Goal: Task Accomplishment & Management: Use online tool/utility

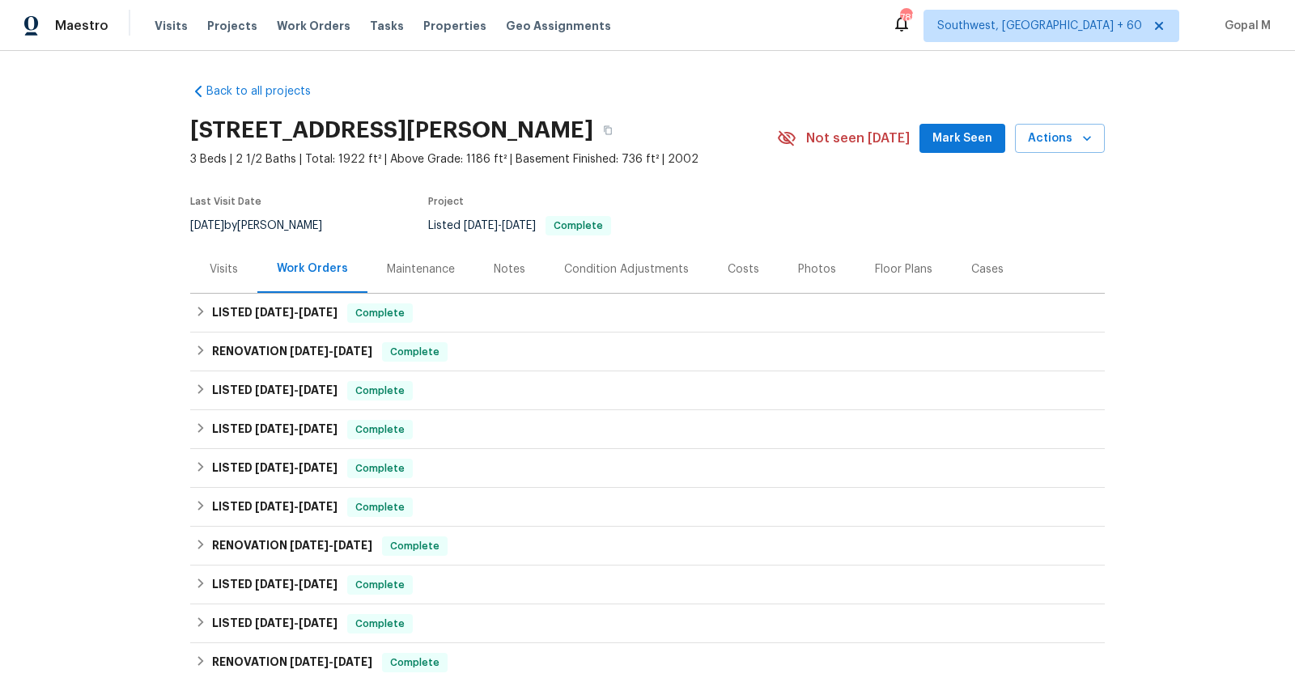
click at [230, 263] on div "Visits" at bounding box center [224, 269] width 28 height 16
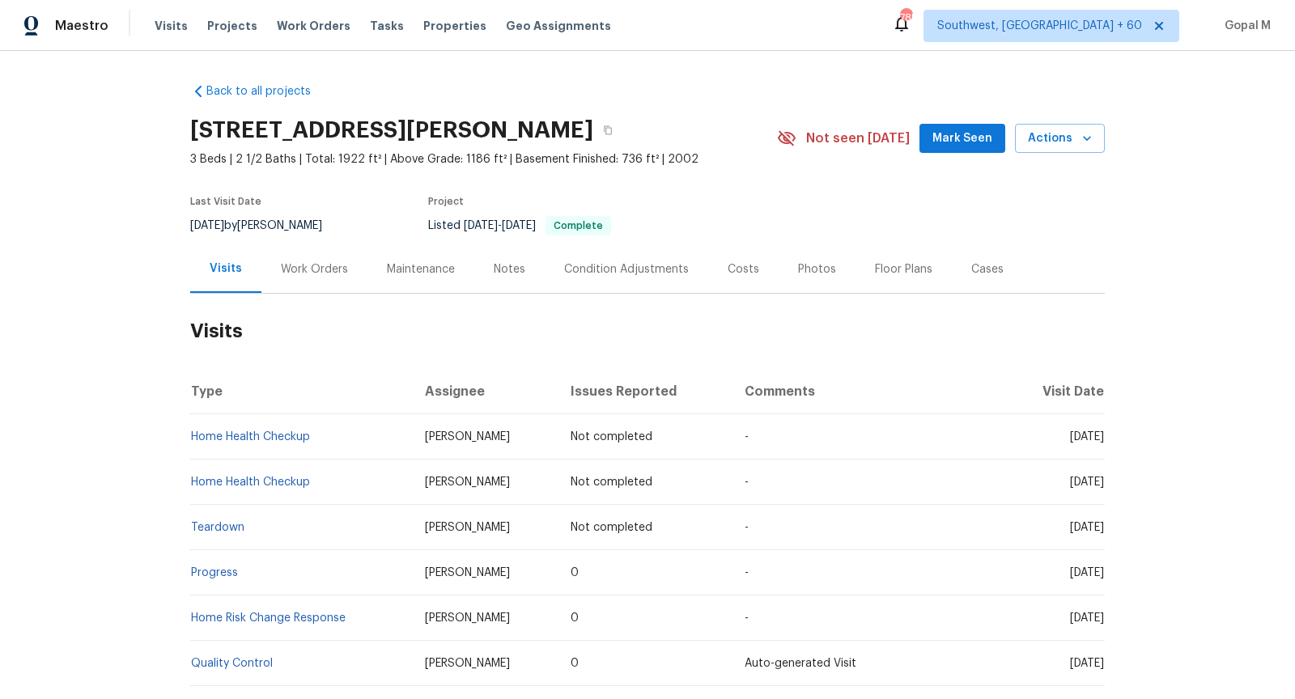
click at [256, 265] on div "Visits" at bounding box center [225, 269] width 71 height 48
click at [299, 272] on div "Work Orders" at bounding box center [314, 269] width 67 height 16
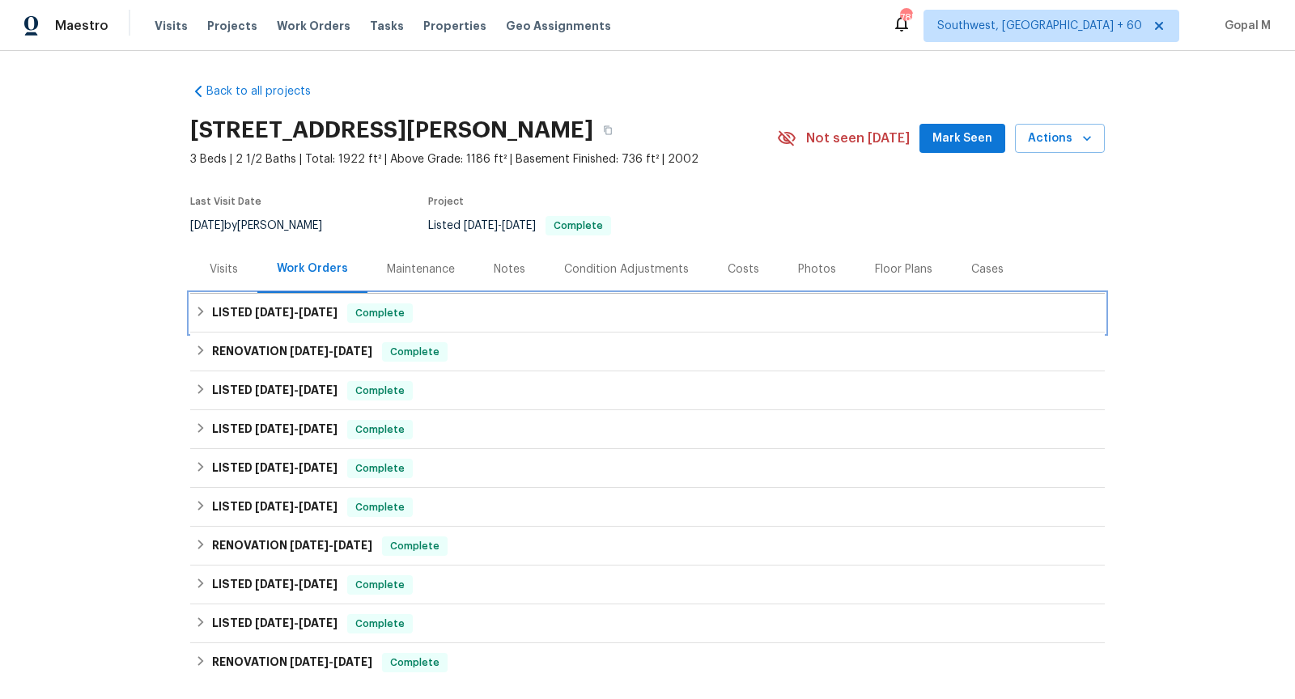
click at [411, 320] on span "Complete" at bounding box center [380, 313] width 62 height 16
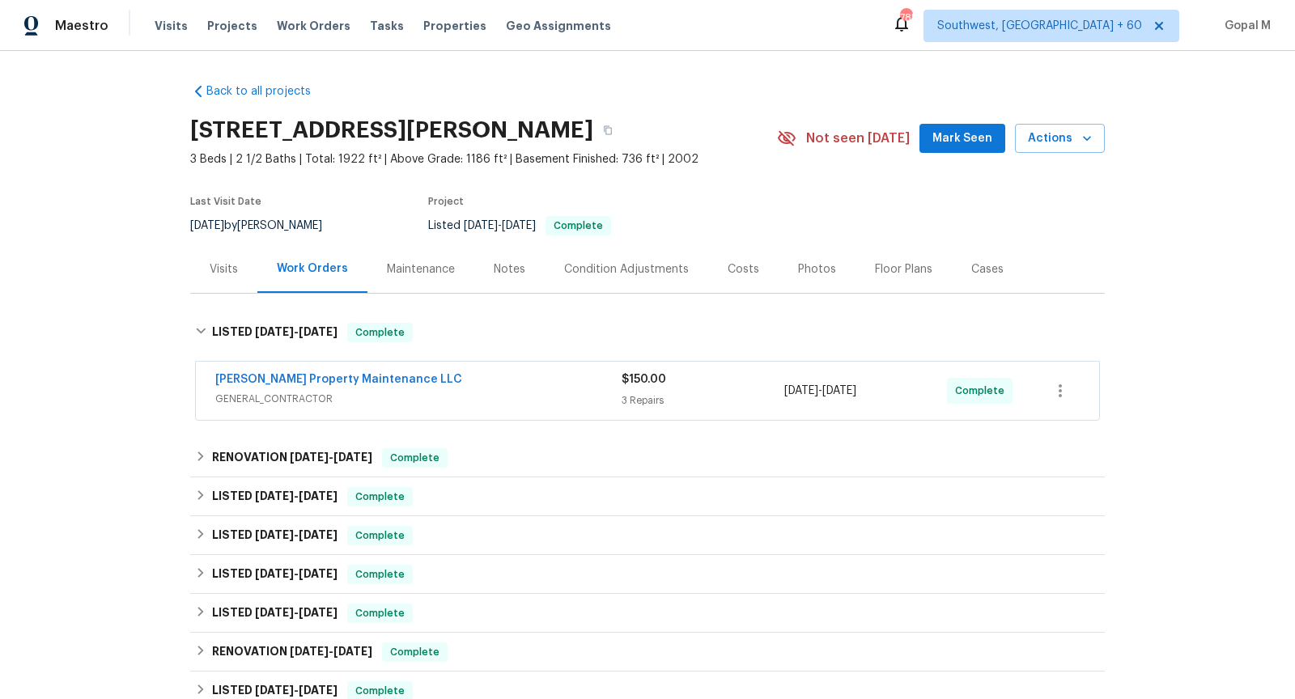
click at [461, 383] on div "Glen Property Maintenance LLC" at bounding box center [418, 381] width 406 height 19
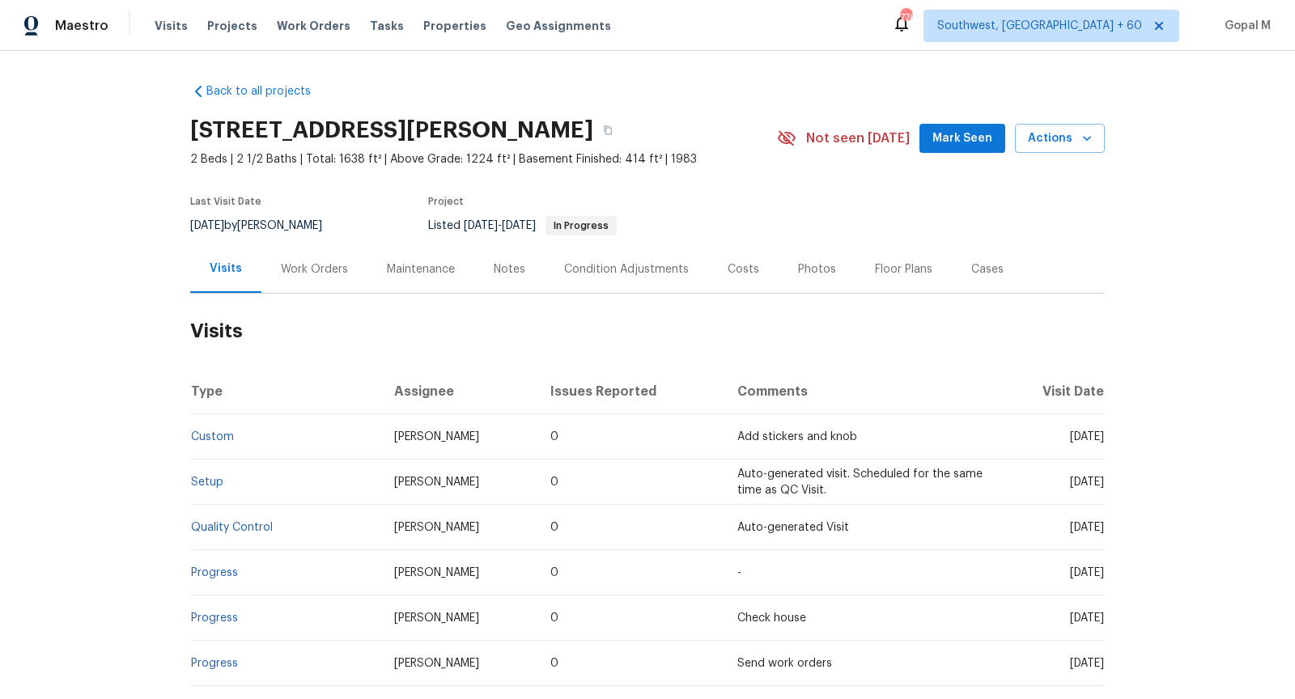
click at [309, 263] on div "Work Orders" at bounding box center [314, 269] width 67 height 16
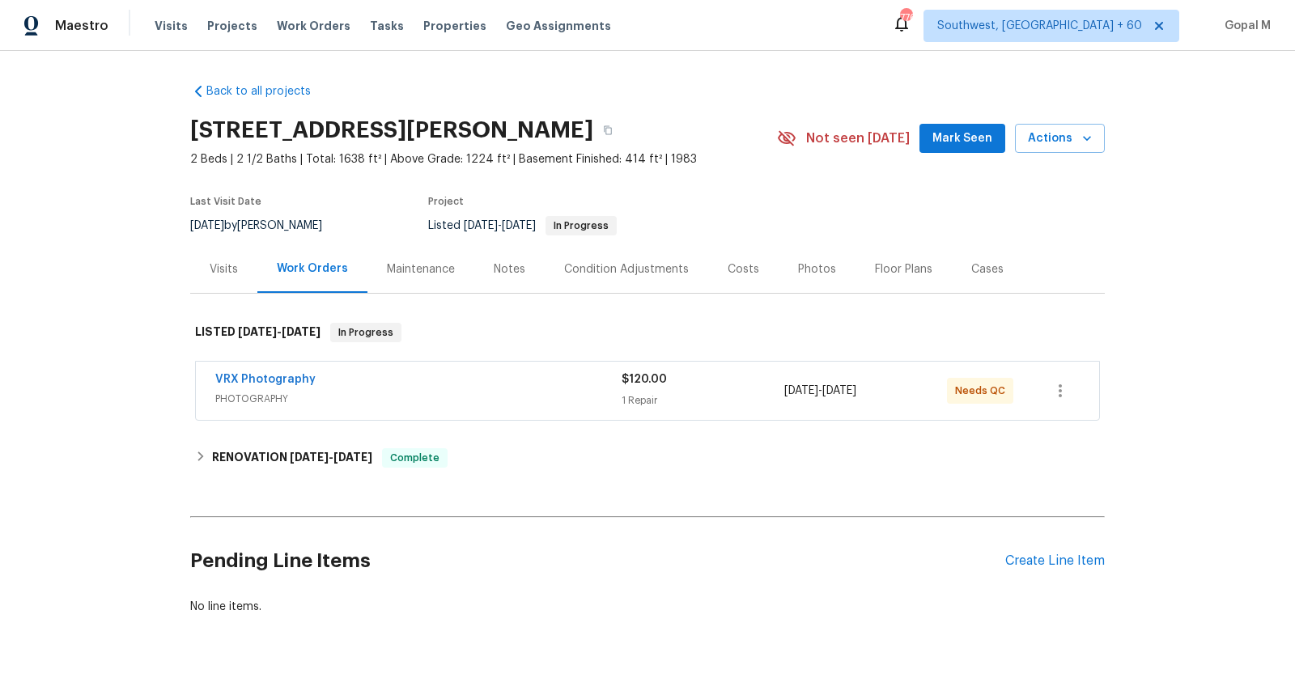
click at [995, 282] on div "Cases" at bounding box center [987, 269] width 71 height 48
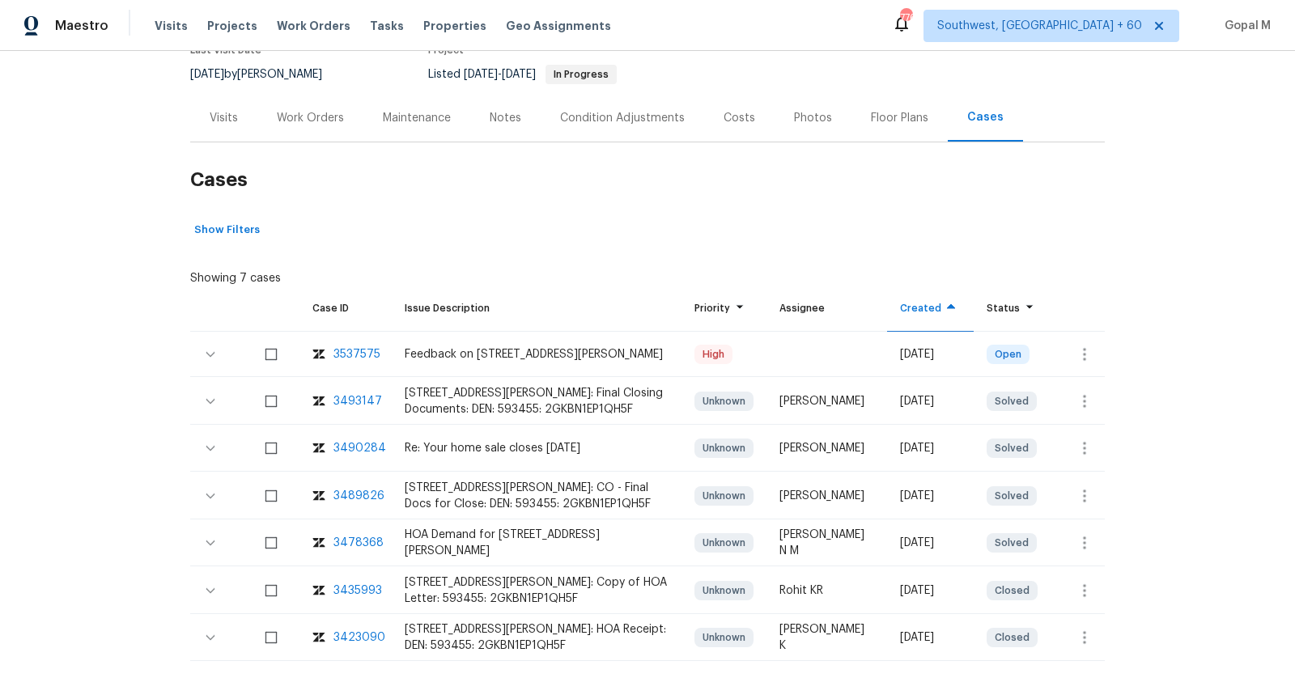
scroll to position [183, 0]
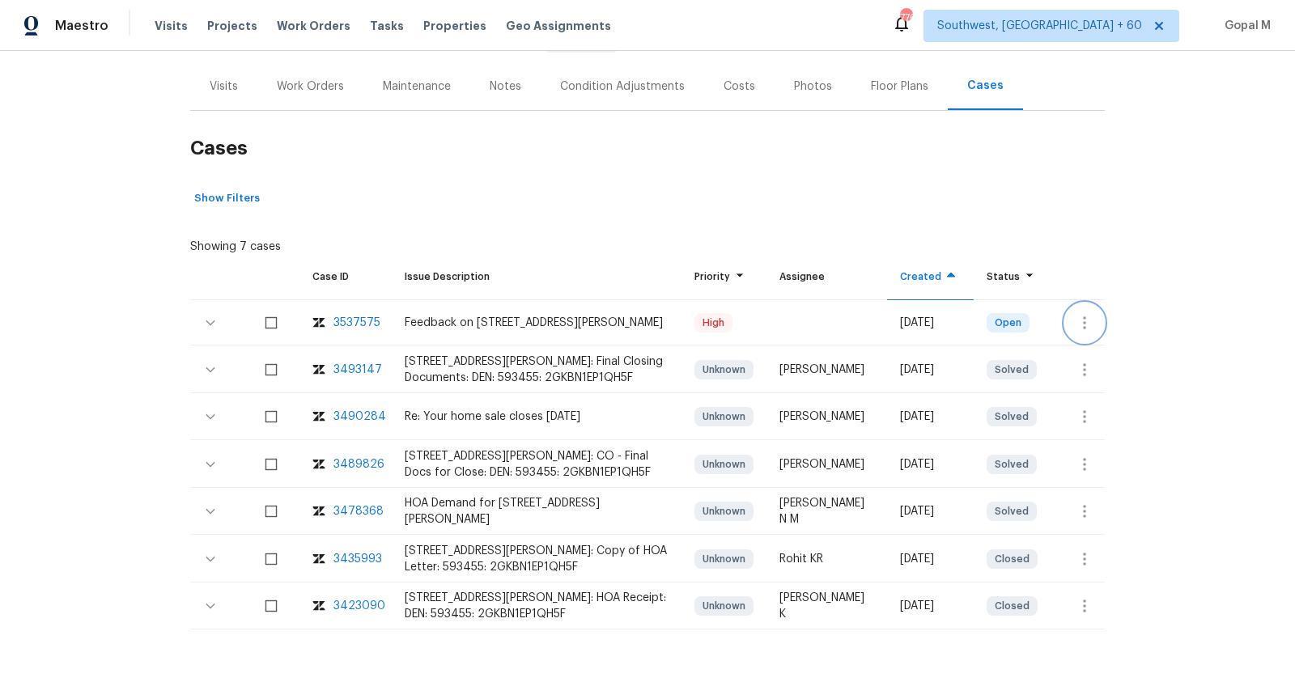
click at [1081, 326] on icon "button" at bounding box center [1084, 322] width 19 height 19
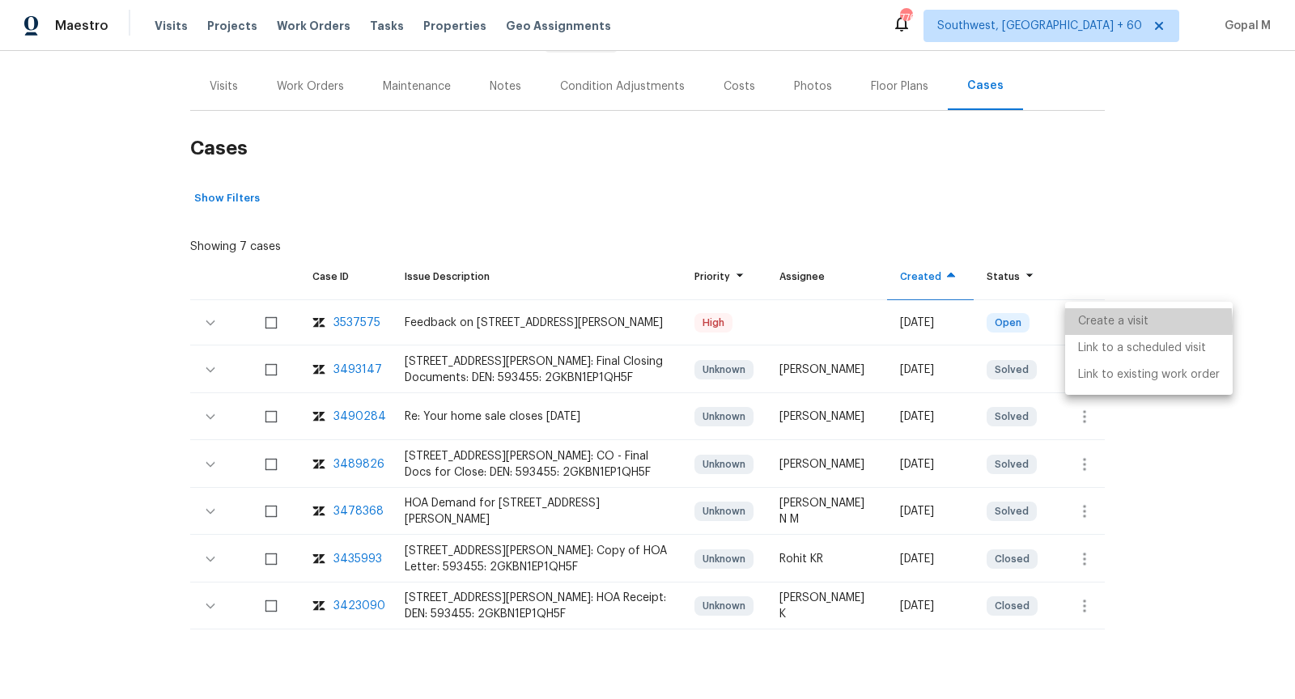
click at [1081, 326] on li "Create a visit" at bounding box center [1149, 321] width 168 height 27
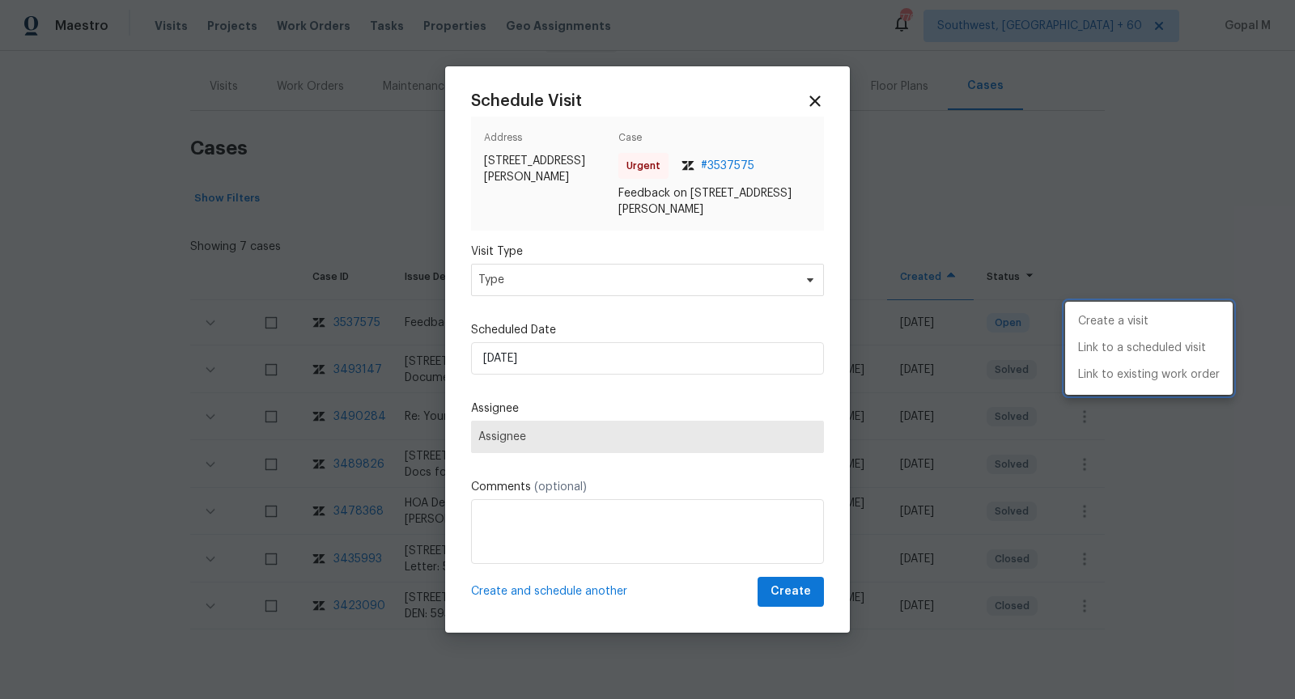
click at [648, 287] on div at bounding box center [647, 349] width 1295 height 699
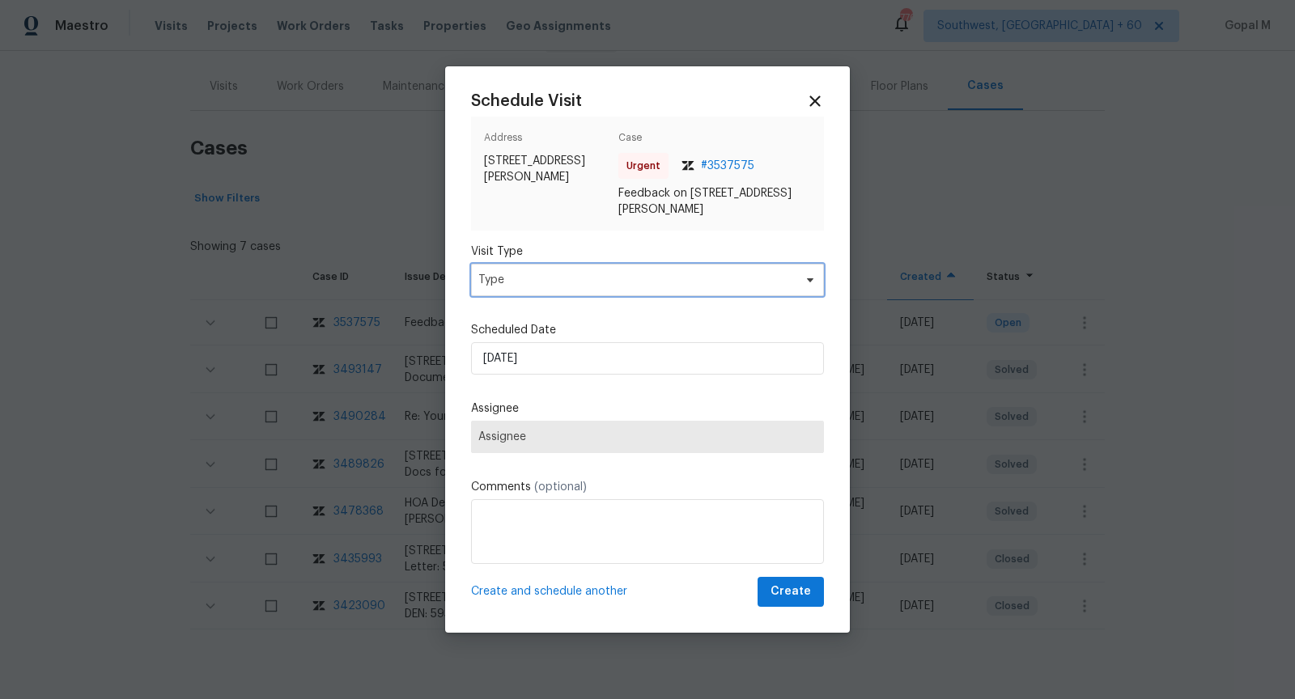
click at [648, 287] on span "Type" at bounding box center [635, 280] width 315 height 16
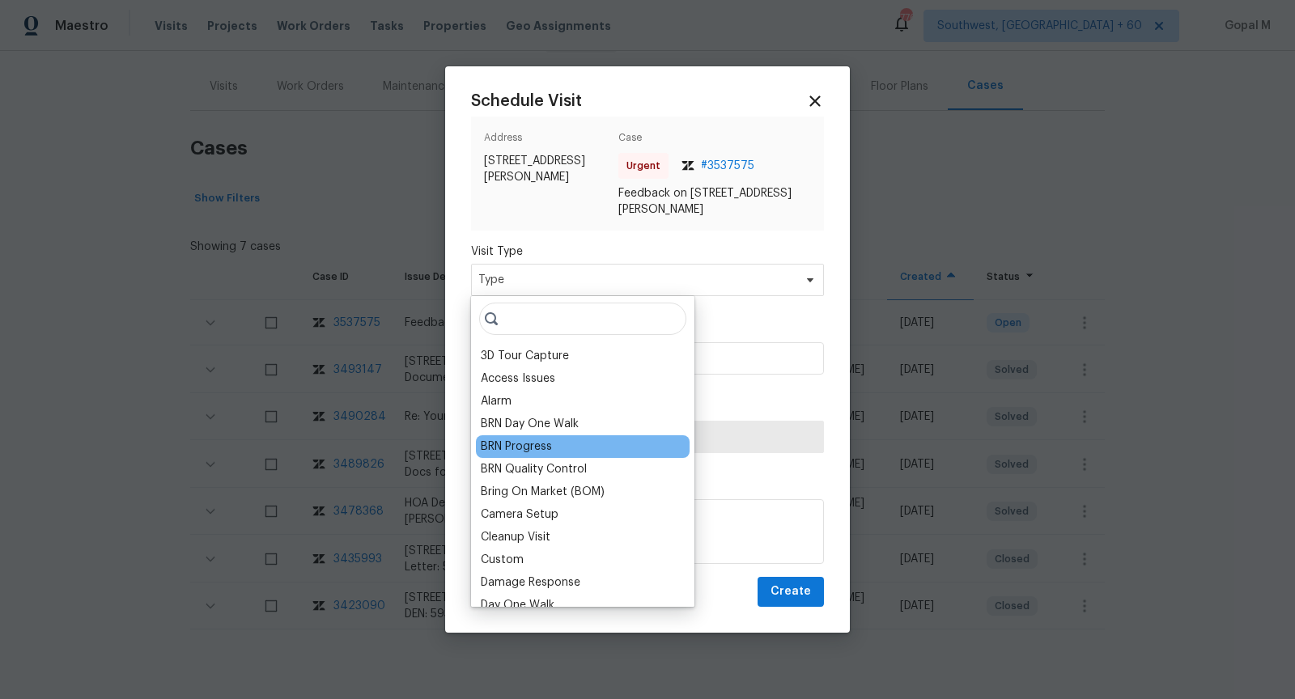
scroll to position [325, 0]
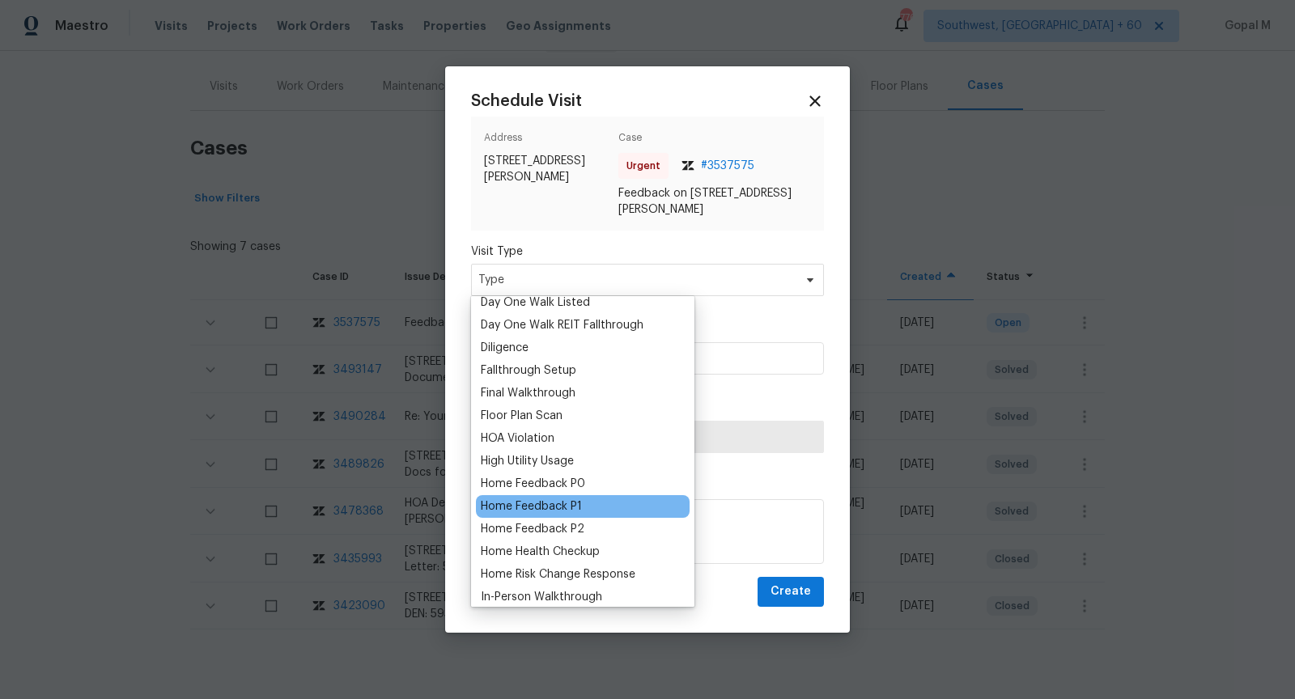
click at [563, 504] on div "Home Feedback P1" at bounding box center [531, 507] width 101 height 16
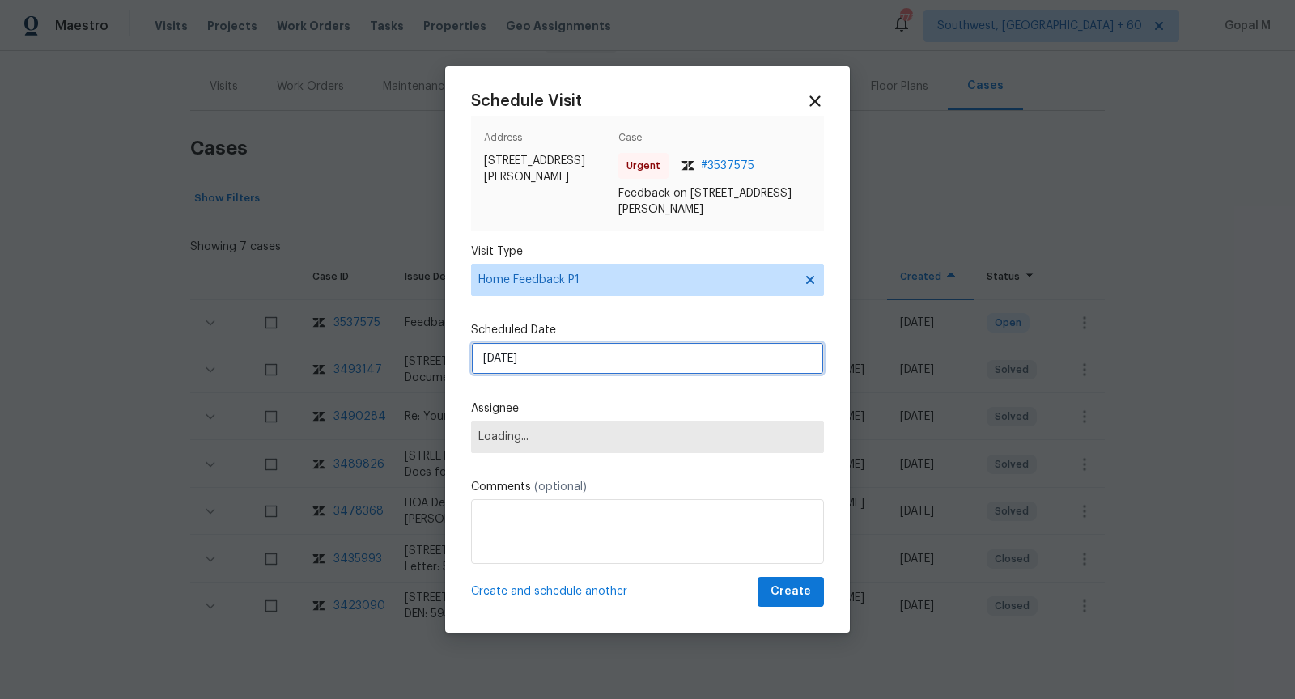
click at [609, 370] on input "[DATE]" at bounding box center [647, 358] width 353 height 32
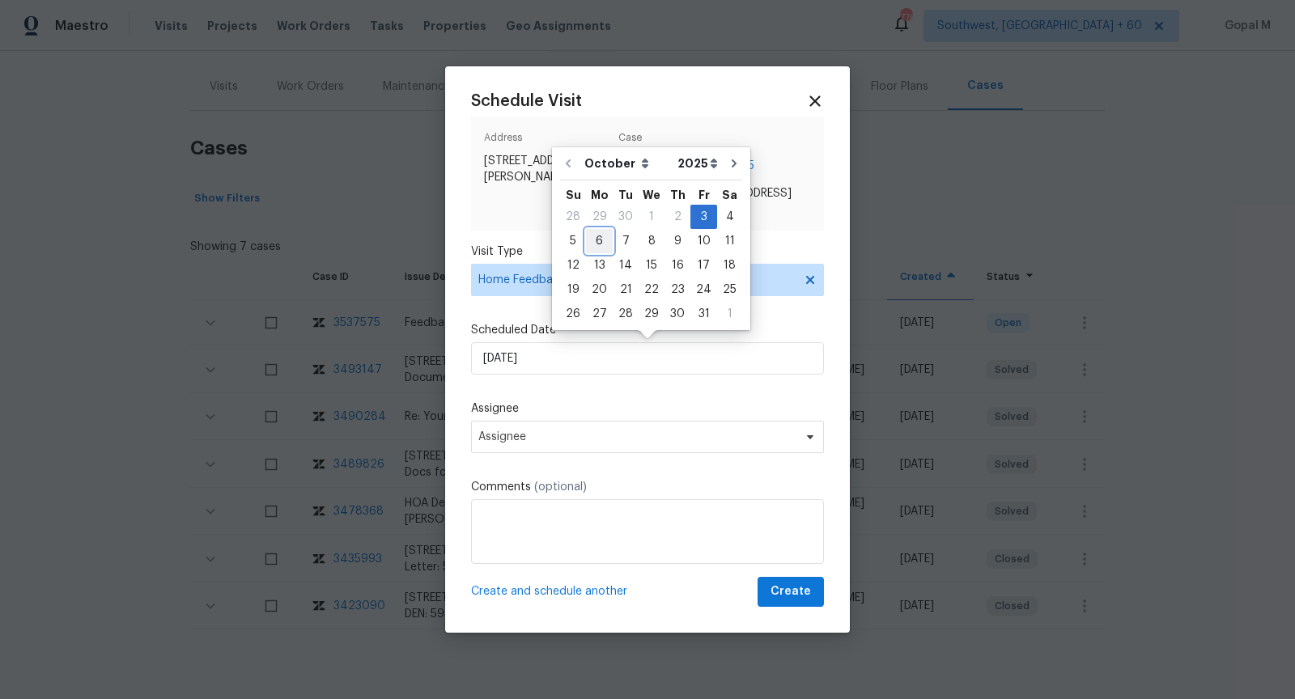
click at [593, 239] on div "6" at bounding box center [599, 241] width 27 height 23
type input "[DATE]"
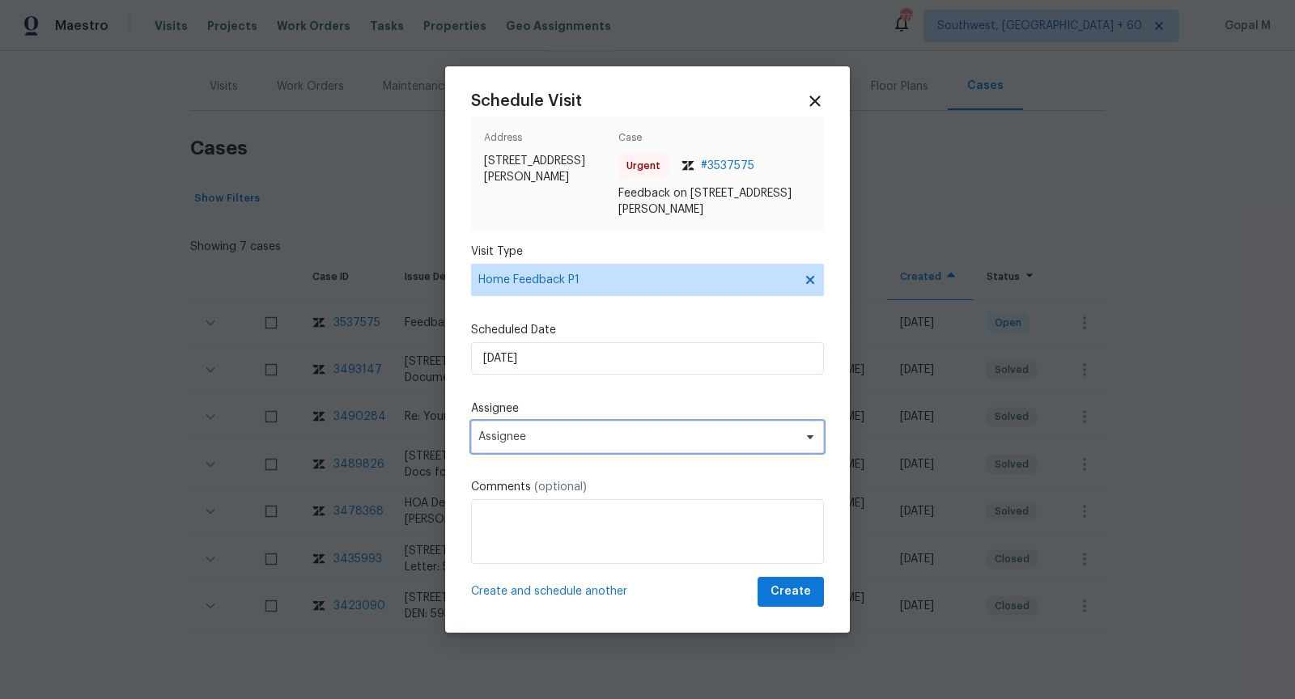
click at [567, 428] on span "Assignee" at bounding box center [647, 437] width 353 height 32
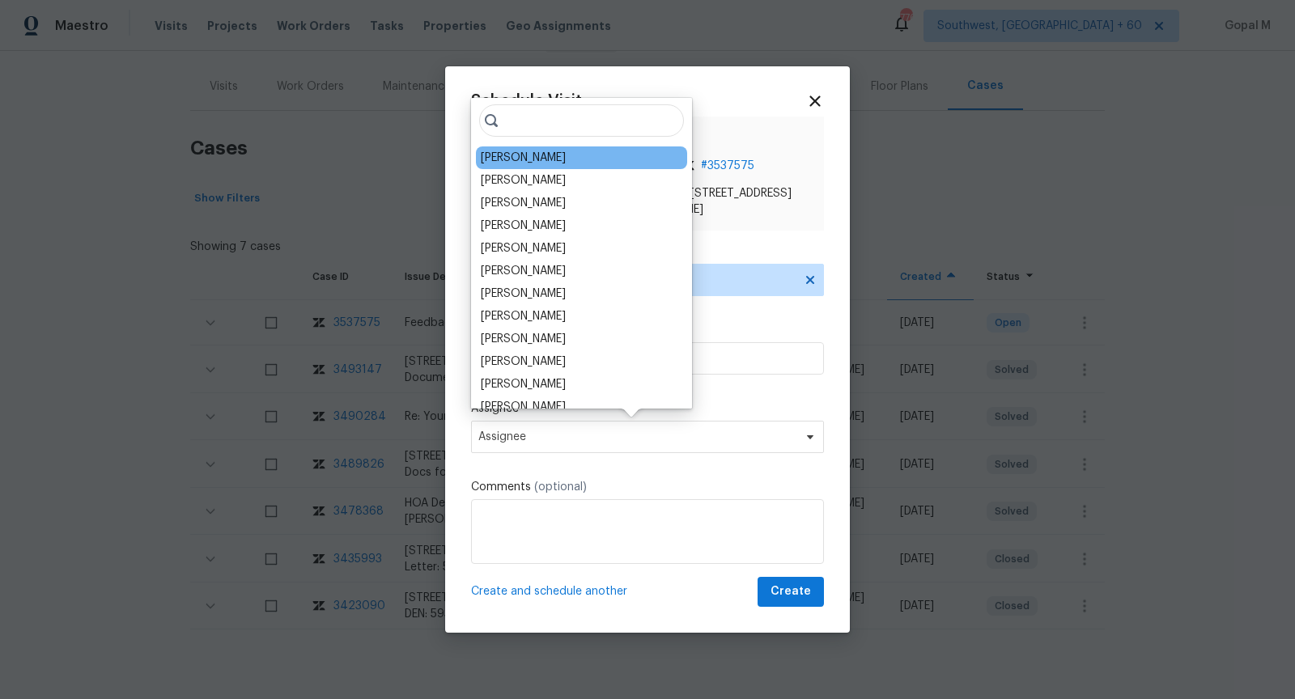
click at [491, 166] on div "[PERSON_NAME]" at bounding box center [581, 158] width 211 height 23
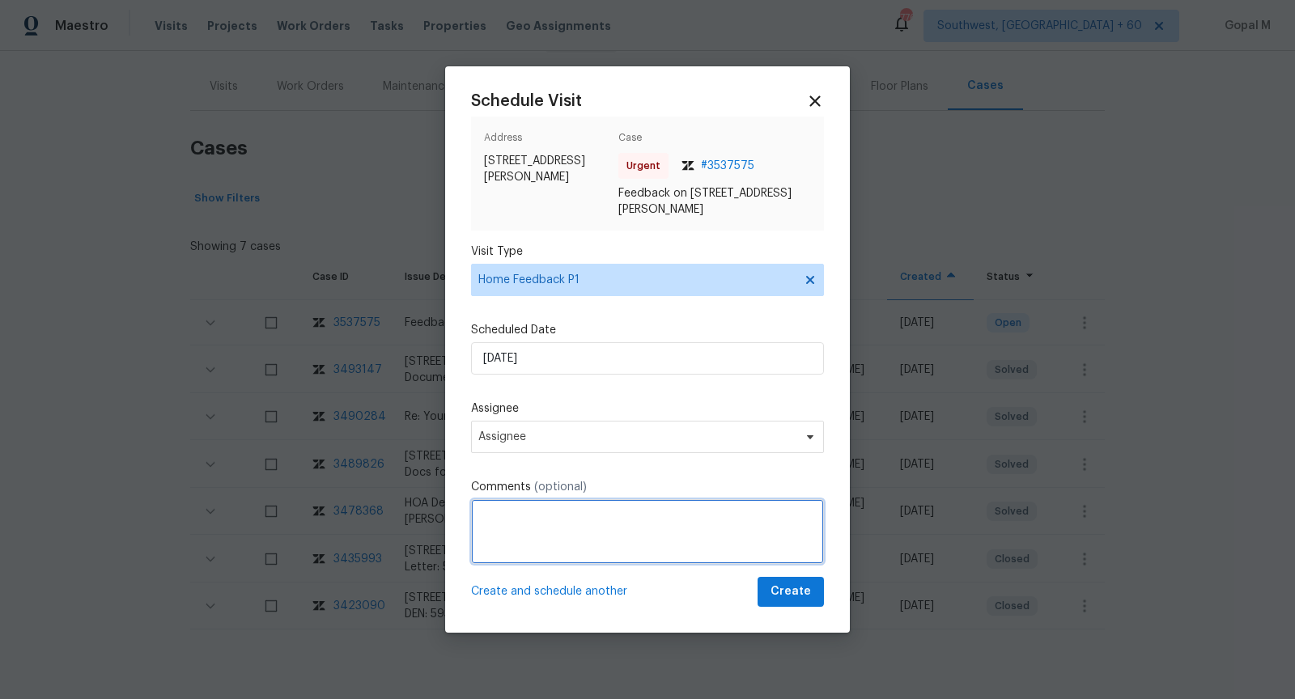
click at [560, 529] on textarea at bounding box center [647, 531] width 353 height 65
click at [560, 435] on span "Assignee" at bounding box center [636, 437] width 317 height 13
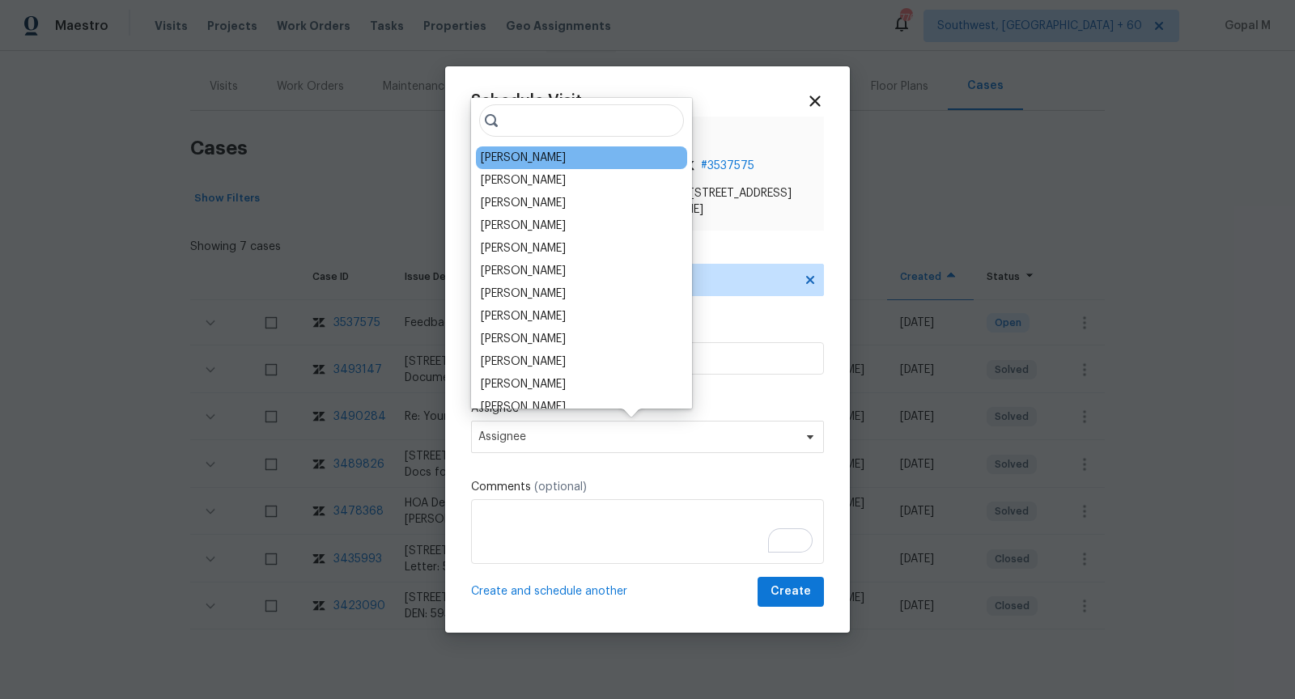
click at [520, 150] on div "[PERSON_NAME]" at bounding box center [523, 158] width 85 height 16
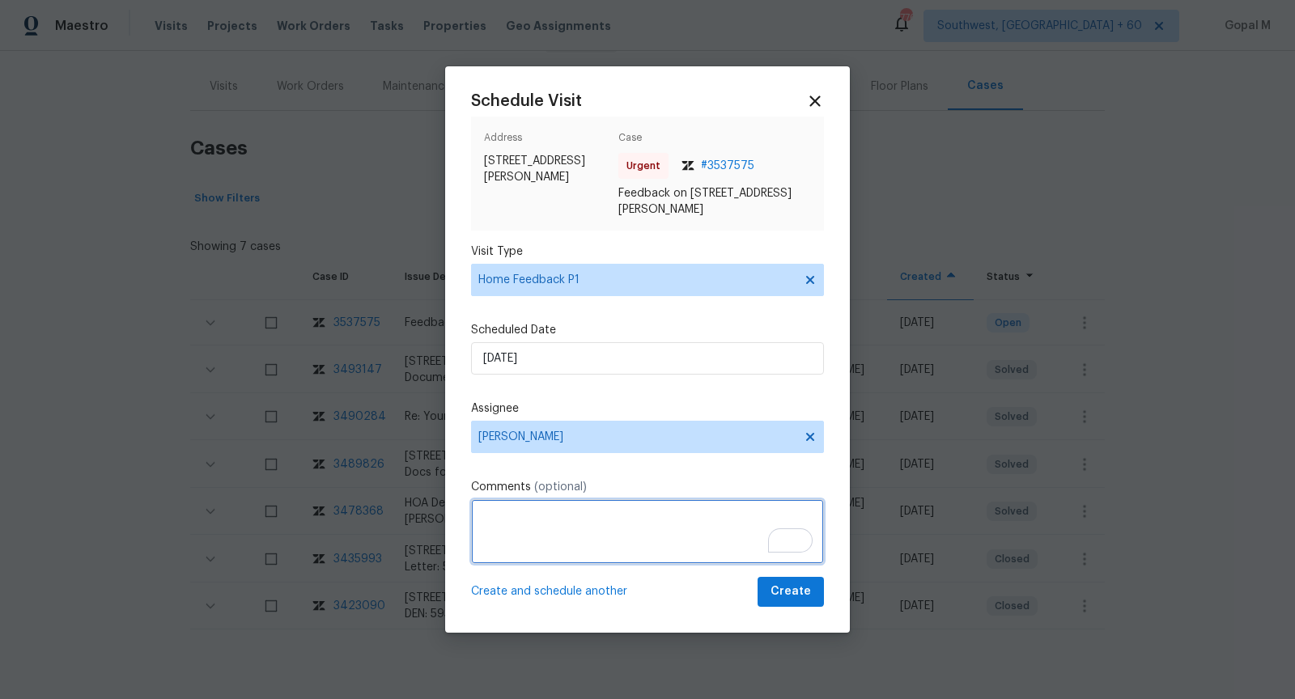
click at [512, 547] on textarea "To enrich screen reader interactions, please activate Accessibility in Grammarl…" at bounding box center [647, 531] width 353 height 65
click at [489, 507] on textarea "The garage door was" at bounding box center [647, 531] width 353 height 65
type textarea "Unable to close the garage door. Address this issue ASAP and secure this proper…"
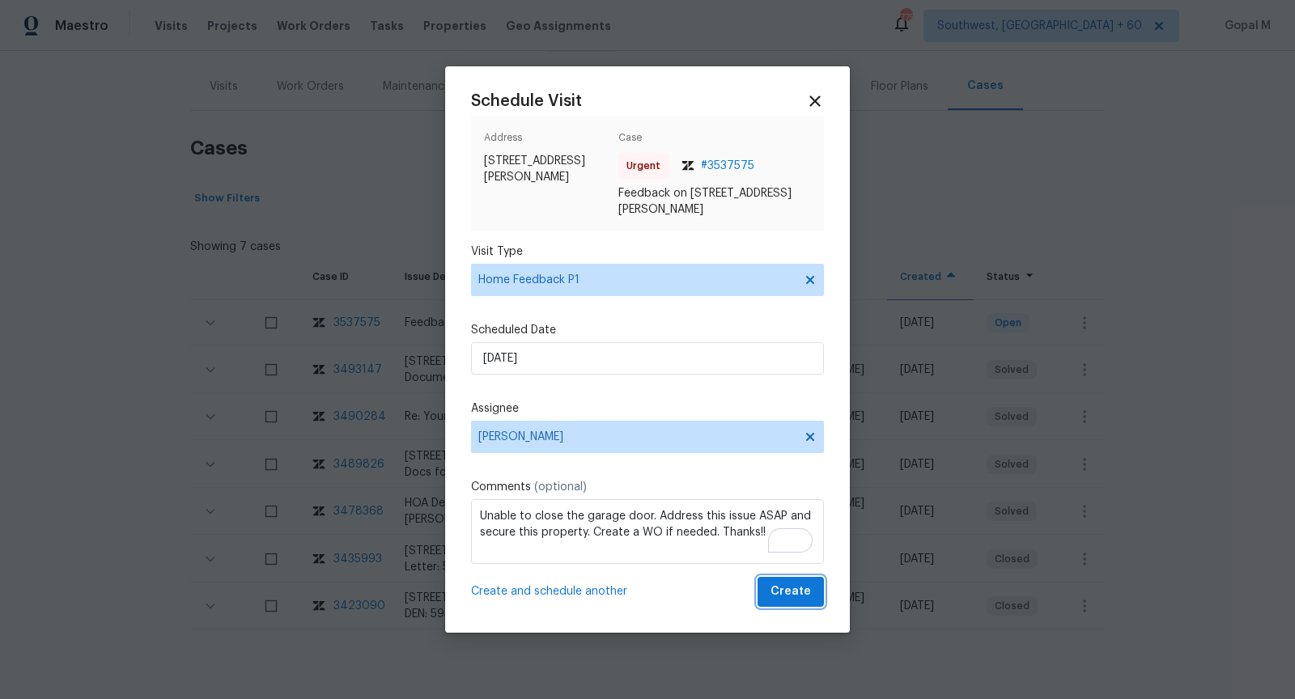
click at [768, 589] on button "Create" at bounding box center [791, 592] width 66 height 30
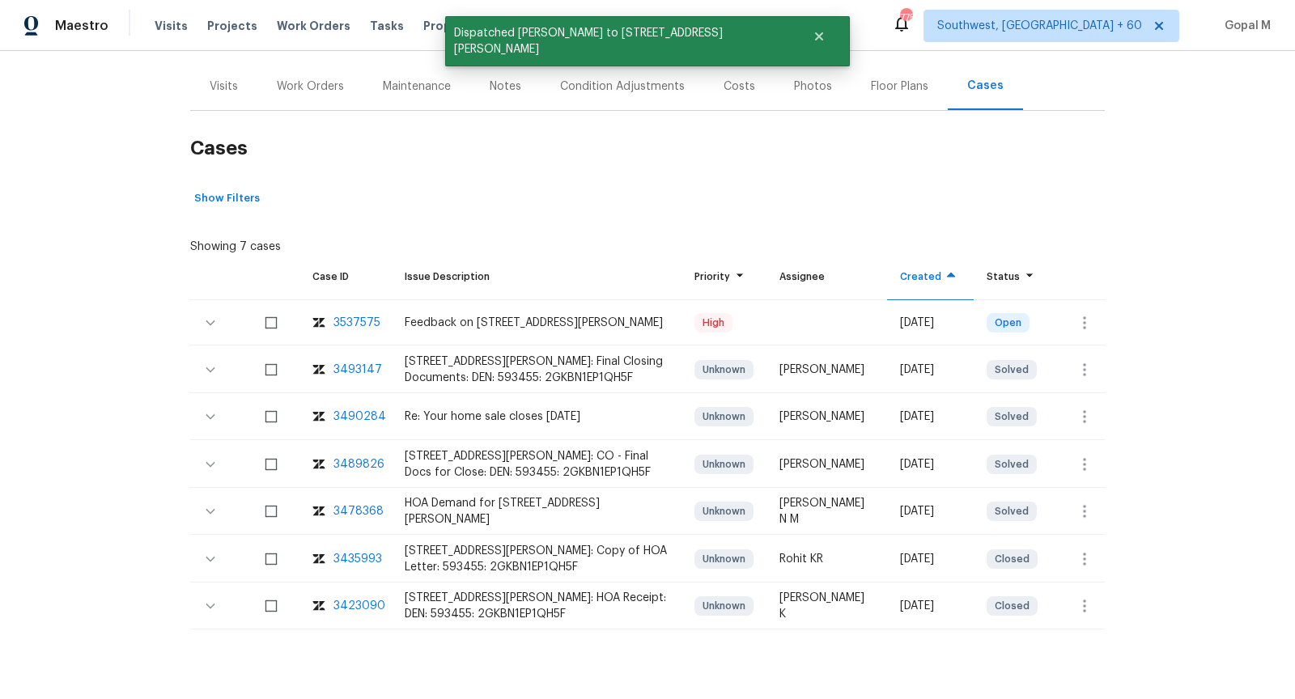
click at [223, 99] on div "Visits" at bounding box center [223, 86] width 67 height 48
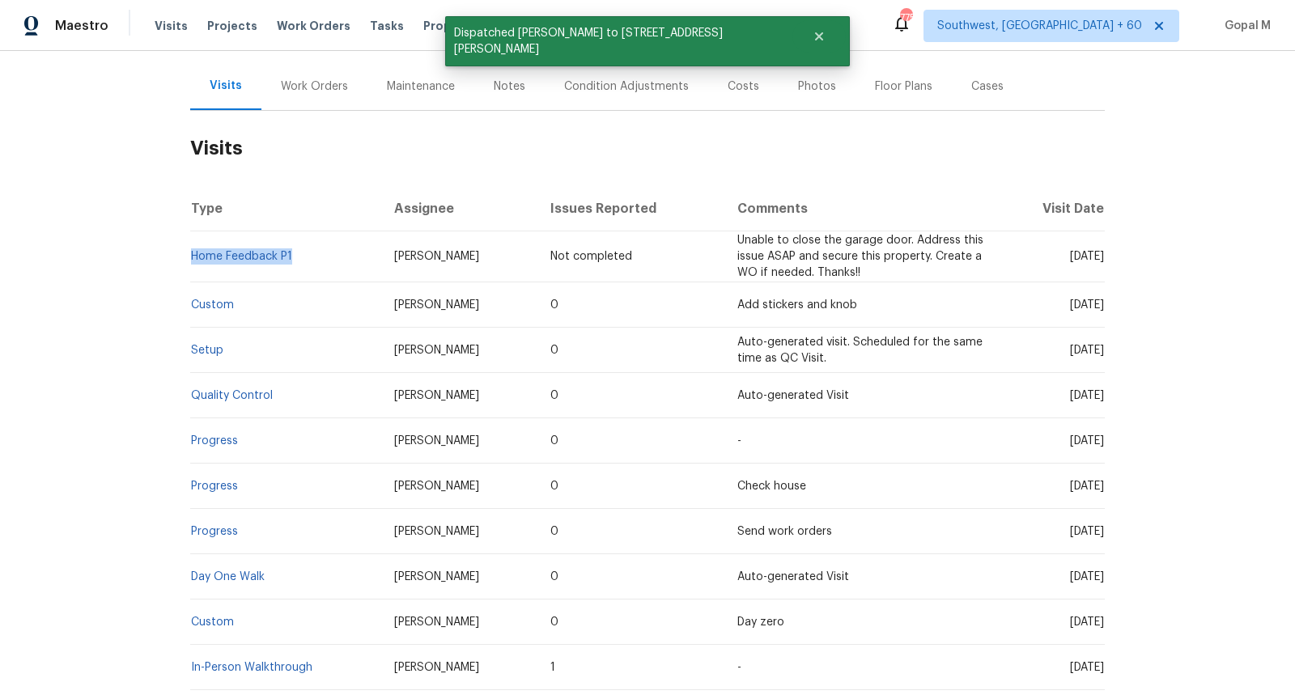
drag, startPoint x: 293, startPoint y: 257, endPoint x: 196, endPoint y: 248, distance: 97.5
click at [196, 248] on td "Home Feedback P1" at bounding box center [285, 256] width 191 height 51
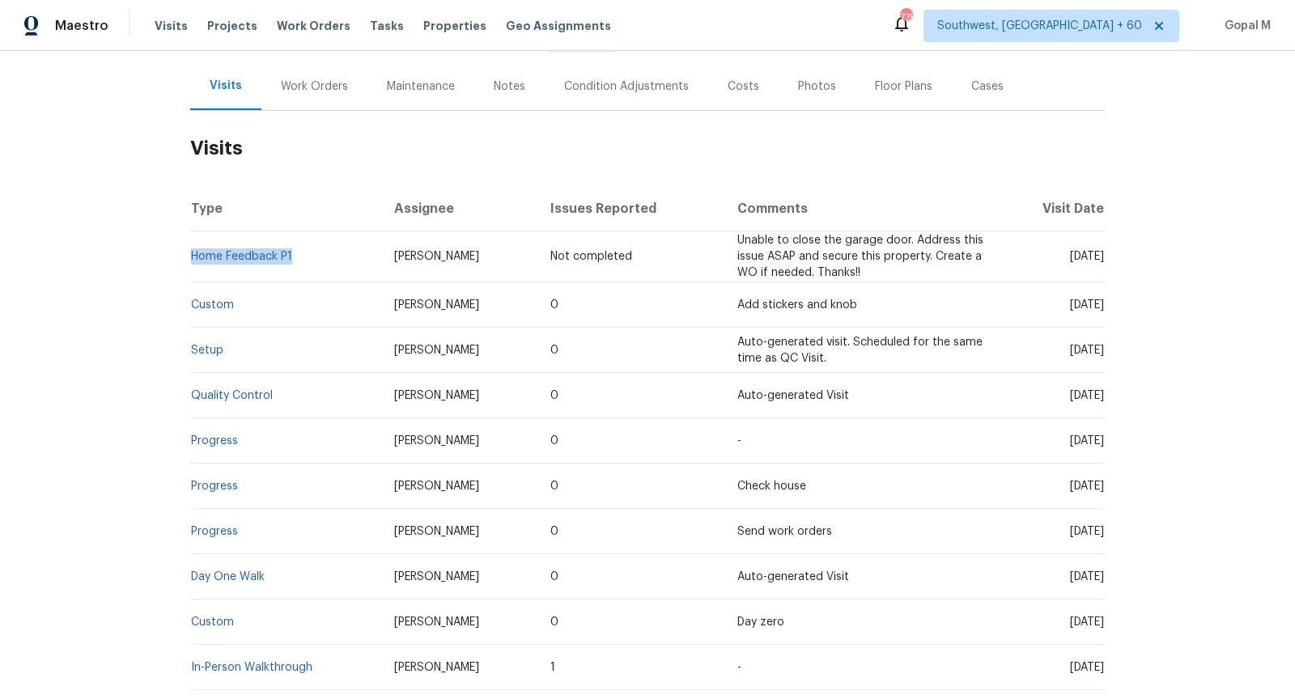
copy link "Home Feedback P1"
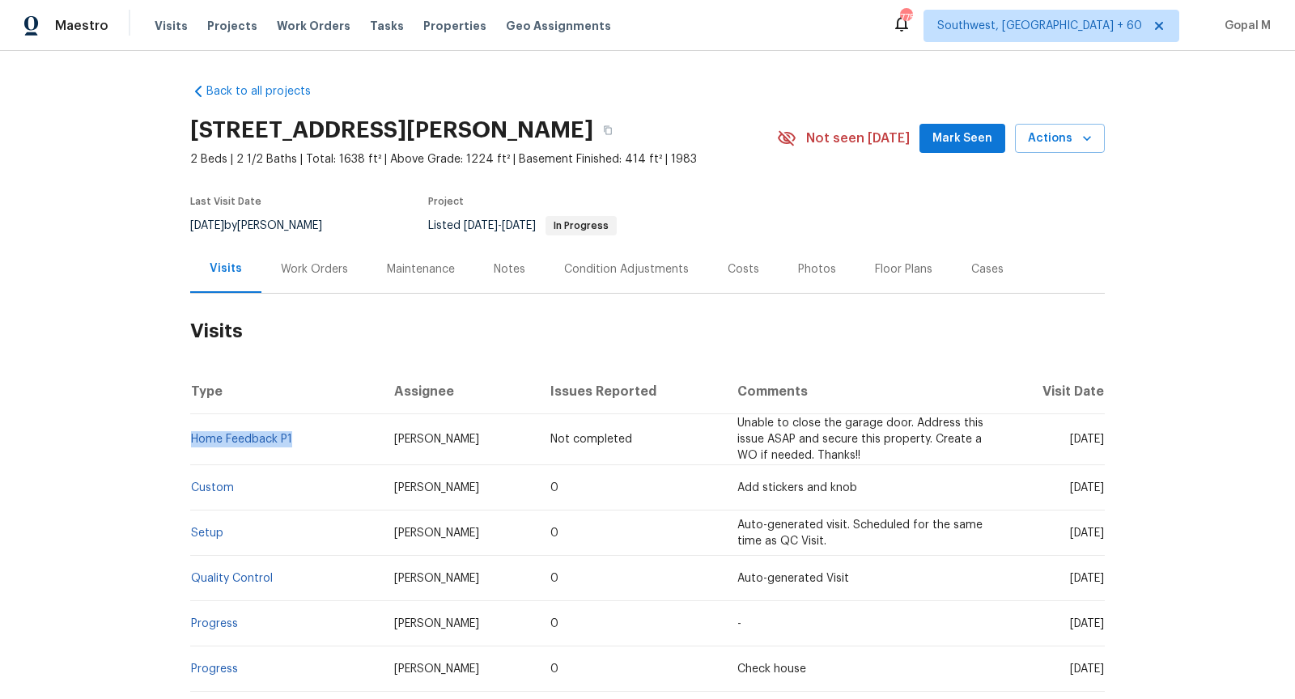
drag, startPoint x: 243, startPoint y: 227, endPoint x: 190, endPoint y: 226, distance: 52.6
click at [190, 226] on span "[DATE]" at bounding box center [207, 225] width 34 height 11
copy span "[DATE]"
drag, startPoint x: 236, startPoint y: 487, endPoint x: 191, endPoint y: 487, distance: 45.3
click at [191, 487] on td "Custom" at bounding box center [285, 487] width 191 height 45
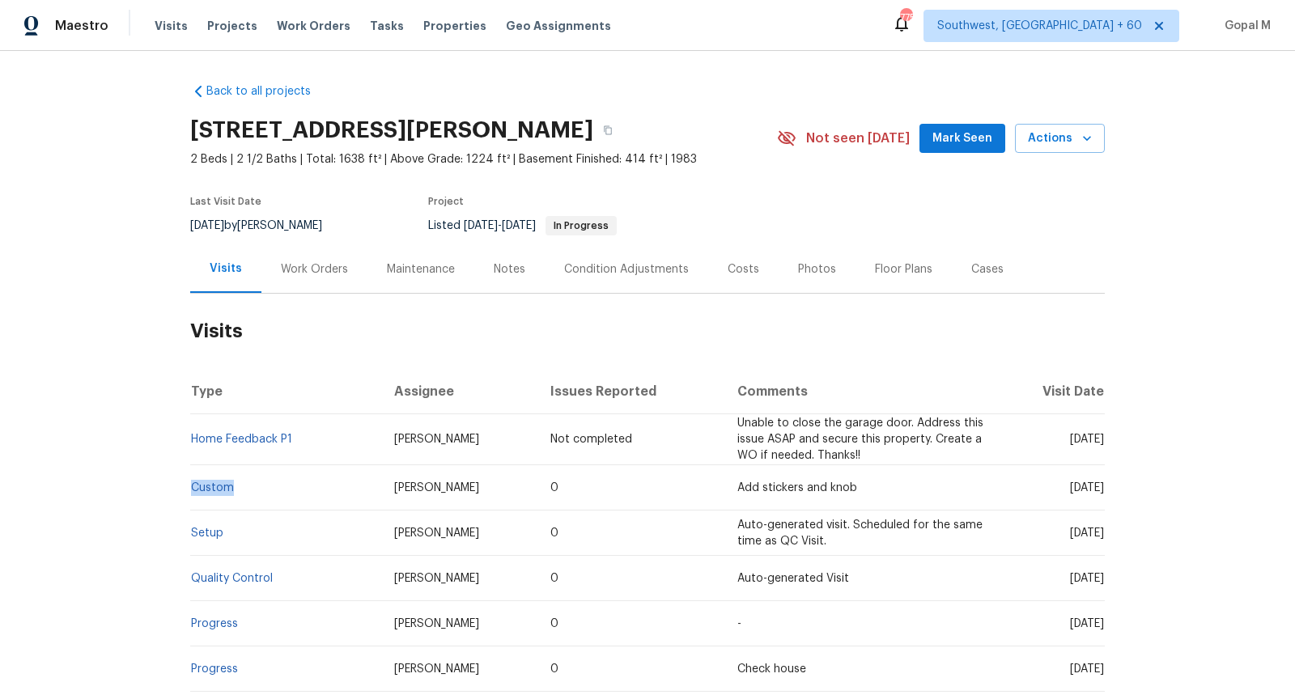
copy link "Custom"
